Goal: Find contact information: Find contact information

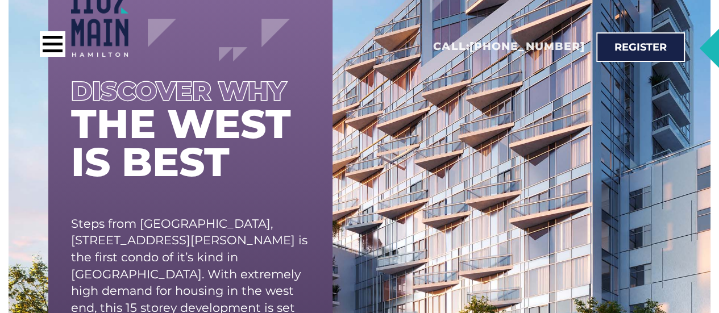
scroll to position [114, 0]
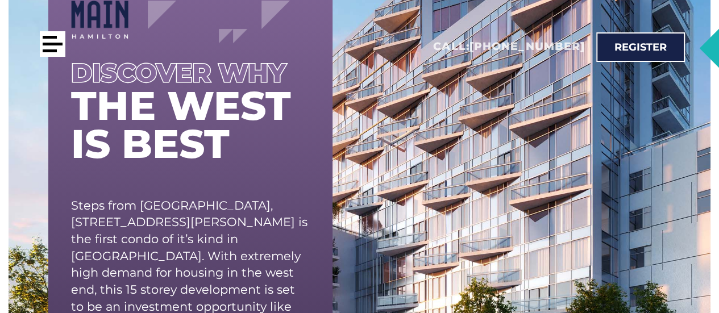
click at [53, 49] on div at bounding box center [50, 50] width 14 height 3
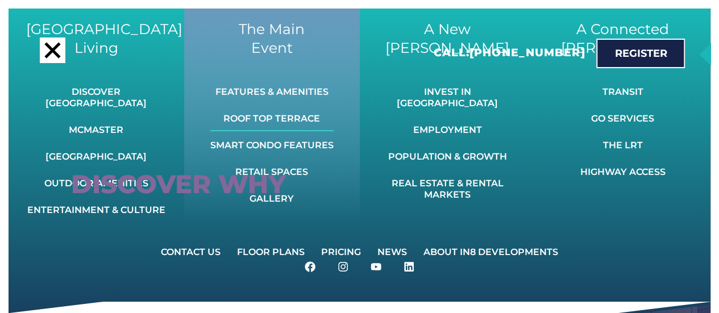
scroll to position [0, 0]
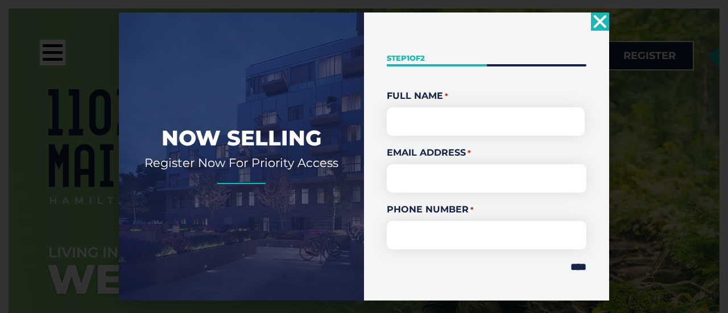
click at [601, 22] on use "Close" at bounding box center [600, 21] width 13 height 13
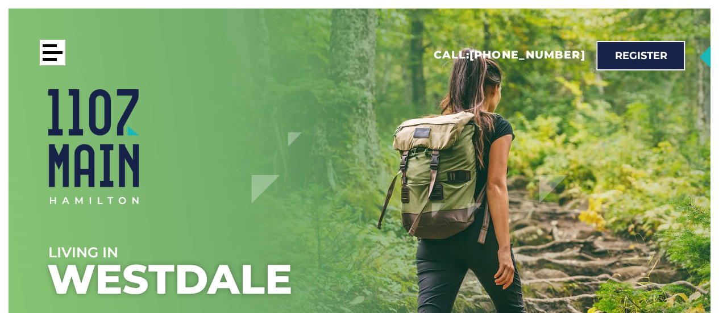
click at [59, 55] on div at bounding box center [53, 53] width 26 height 26
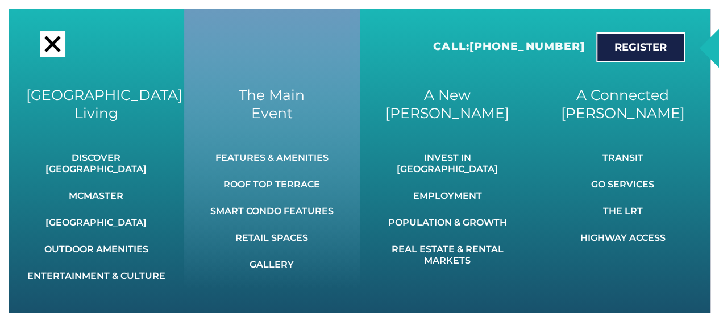
scroll to position [114, 0]
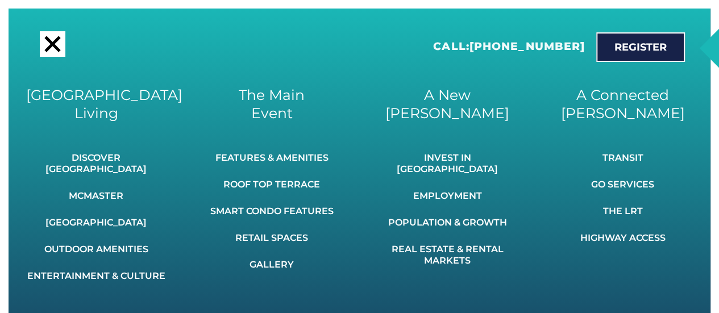
click at [204, 306] on link "Contact Us" at bounding box center [190, 318] width 74 height 25
